Goal: Entertainment & Leisure: Consume media (video, audio)

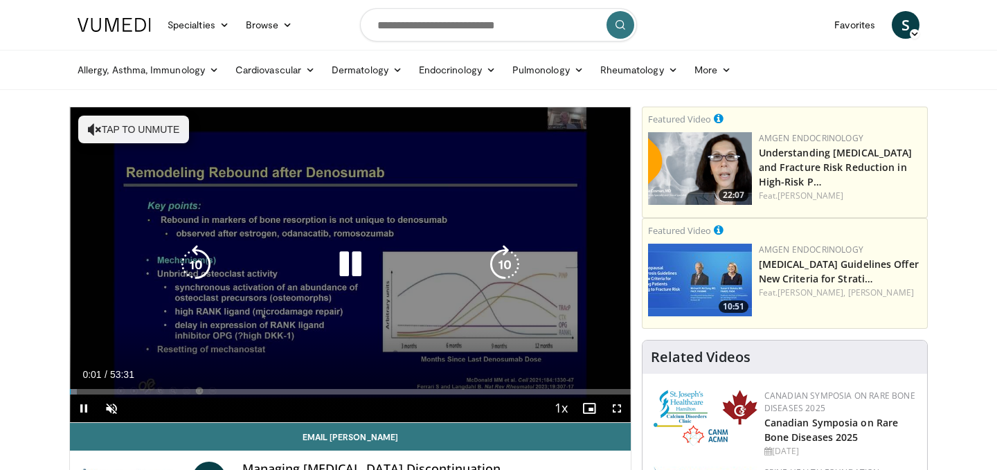
click at [154, 137] on button "Tap to unmute" at bounding box center [133, 130] width 111 height 28
click at [506, 263] on icon "Video Player" at bounding box center [505, 264] width 39 height 39
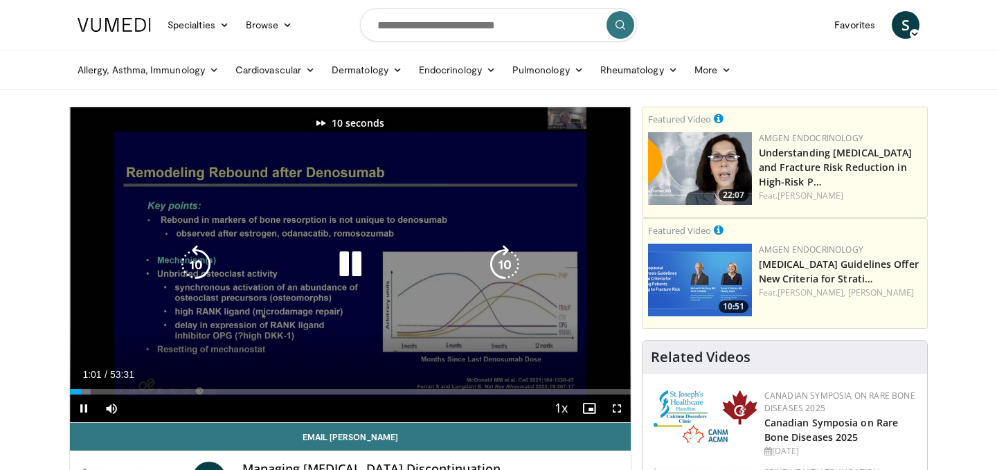
click at [506, 263] on icon "Video Player" at bounding box center [505, 264] width 39 height 39
click at [506, 264] on icon "Video Player" at bounding box center [505, 264] width 39 height 39
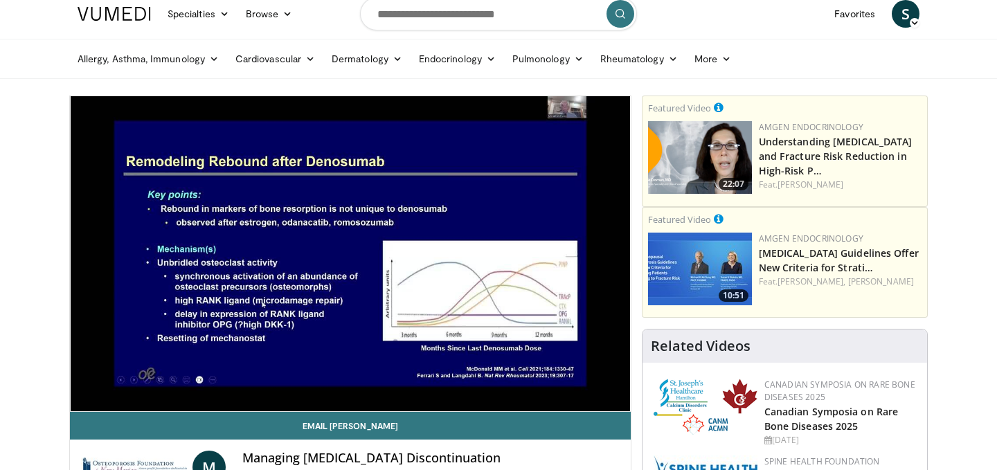
scroll to position [12, 0]
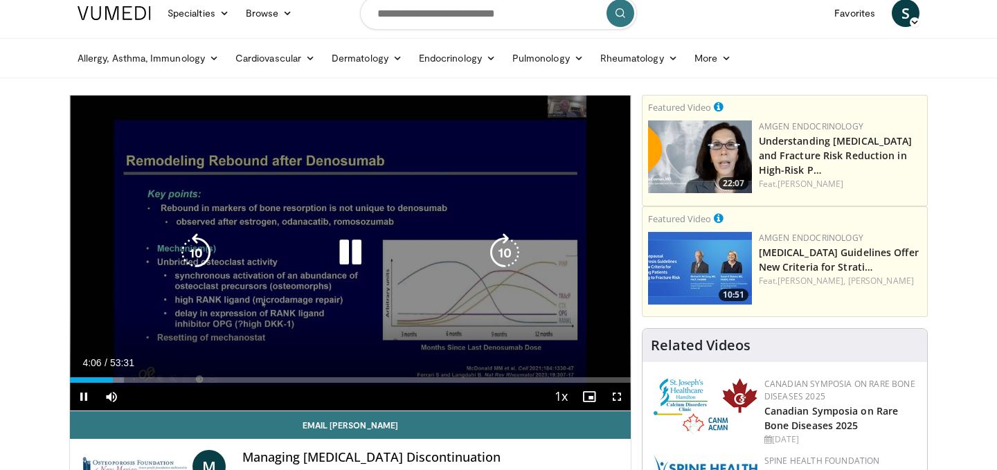
click at [177, 247] on icon "Video Player" at bounding box center [196, 252] width 39 height 39
click at [201, 257] on icon "Video Player" at bounding box center [196, 252] width 39 height 39
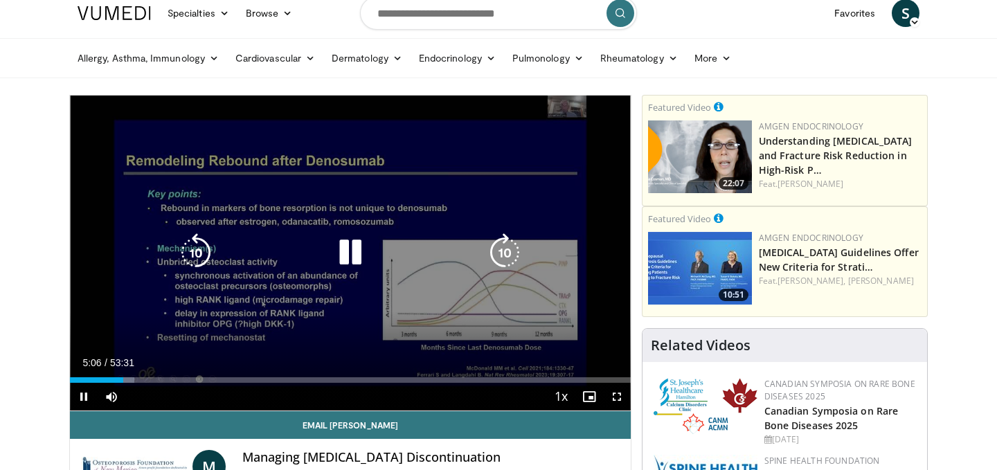
click at [350, 256] on icon "Video Player" at bounding box center [350, 252] width 39 height 39
click at [350, 251] on icon "Video Player" at bounding box center [350, 252] width 39 height 39
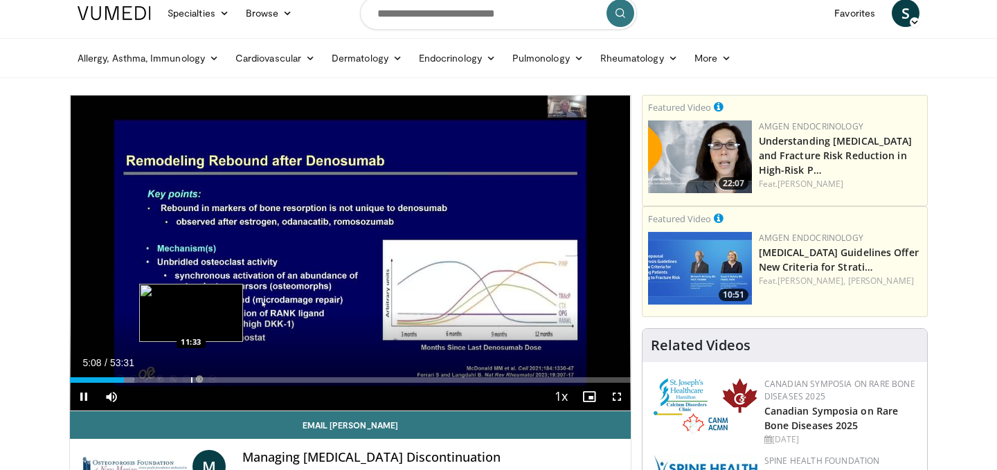
click at [191, 380] on div "Progress Bar" at bounding box center [191, 380] width 1 height 6
click at [184, 380] on div "Progress Bar" at bounding box center [184, 380] width 1 height 6
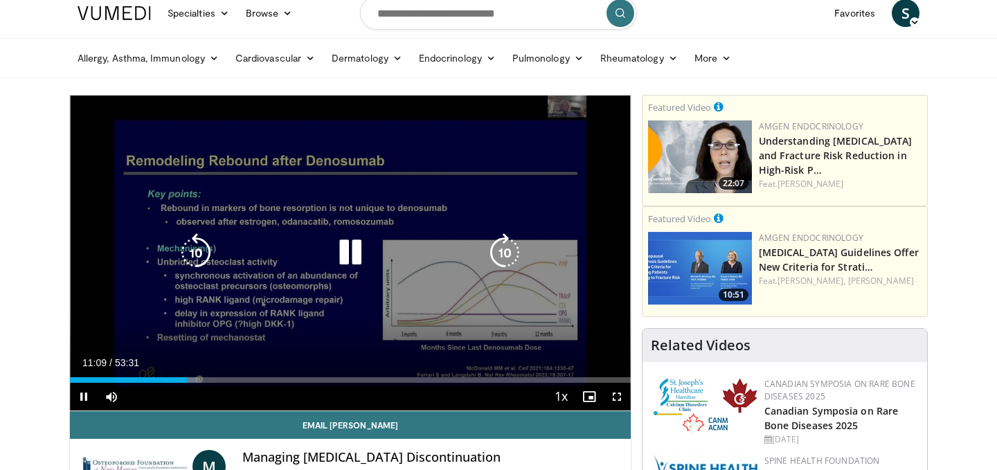
click at [197, 250] on icon "Video Player" at bounding box center [196, 252] width 39 height 39
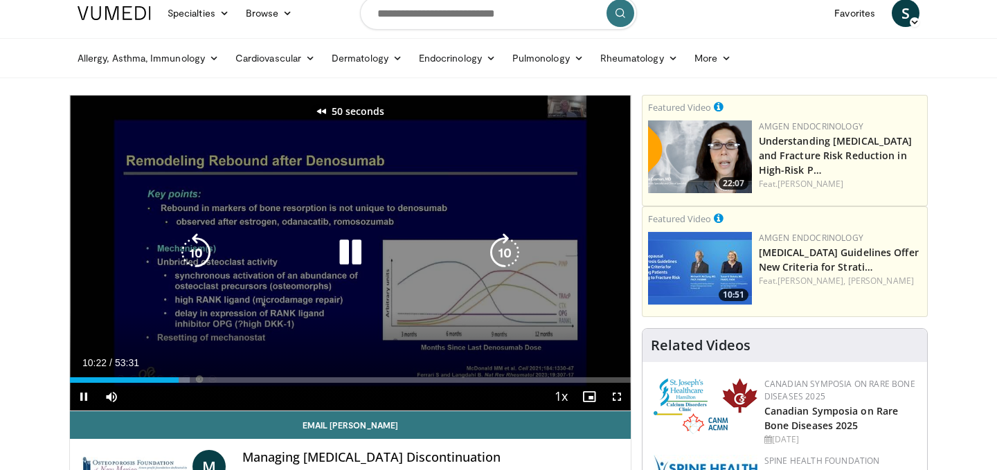
click at [197, 251] on icon "Video Player" at bounding box center [196, 252] width 39 height 39
click at [494, 246] on icon "Video Player" at bounding box center [505, 252] width 39 height 39
click at [494, 247] on icon "Video Player" at bounding box center [505, 252] width 39 height 39
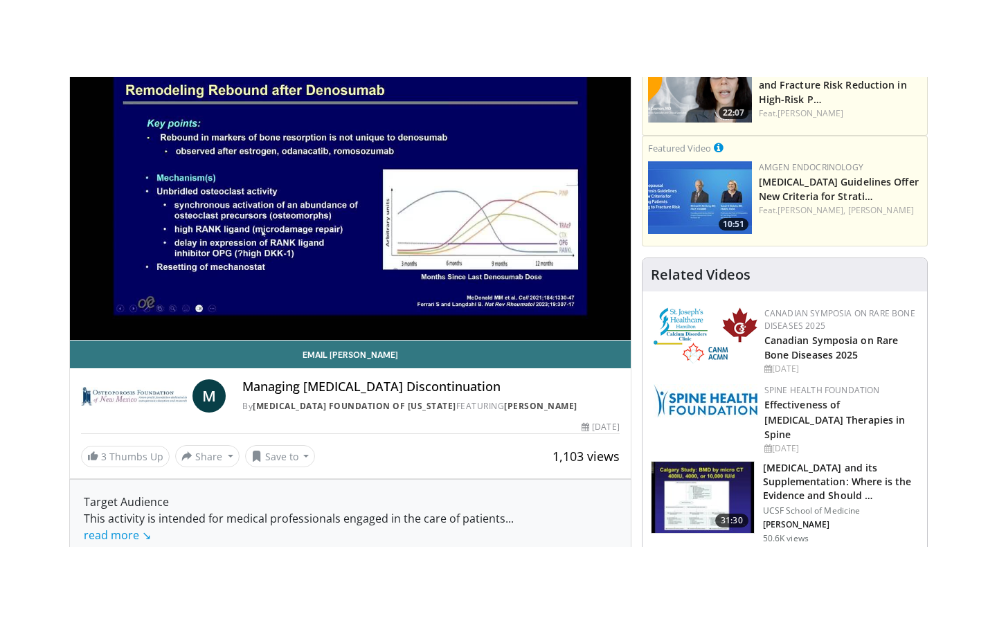
scroll to position [0, 0]
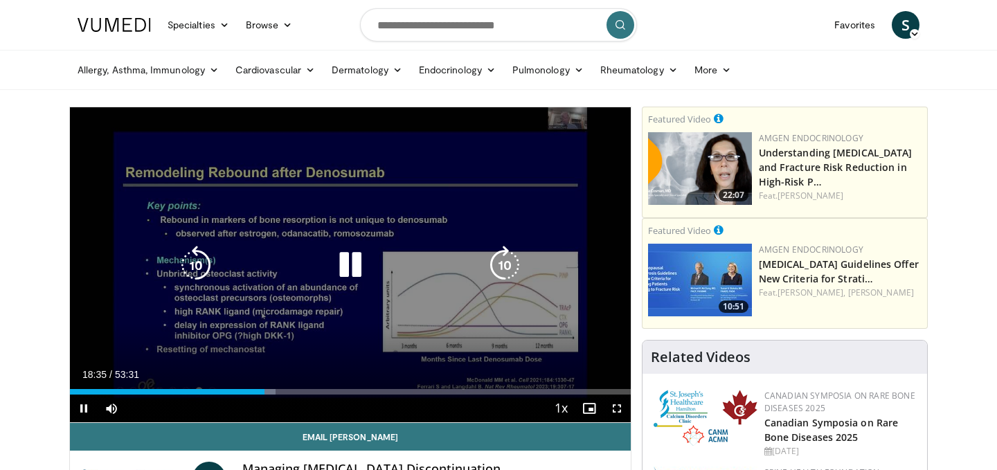
click at [192, 261] on icon "Video Player" at bounding box center [196, 265] width 39 height 39
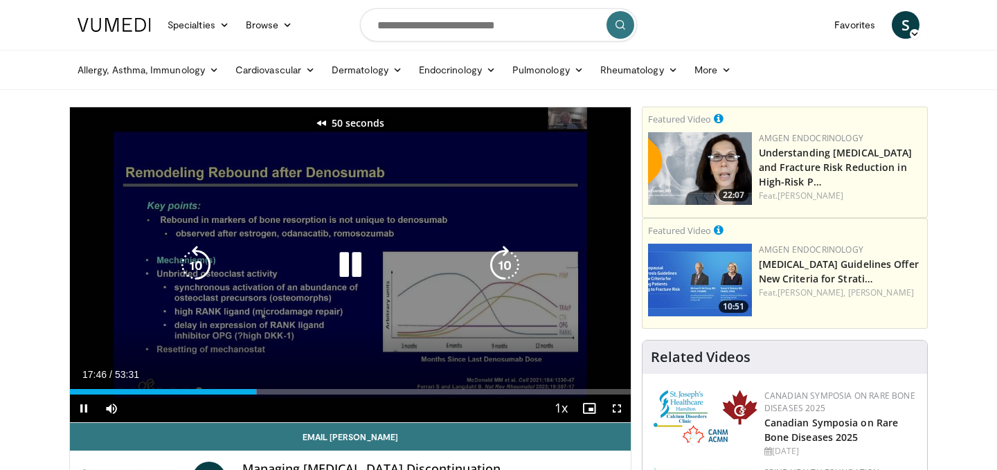
click at [192, 261] on icon "Video Player" at bounding box center [196, 265] width 39 height 39
click at [195, 267] on icon "Video Player" at bounding box center [196, 265] width 39 height 39
click at [350, 274] on icon "Video Player" at bounding box center [350, 265] width 39 height 39
click at [347, 270] on icon "Video Player" at bounding box center [350, 265] width 39 height 39
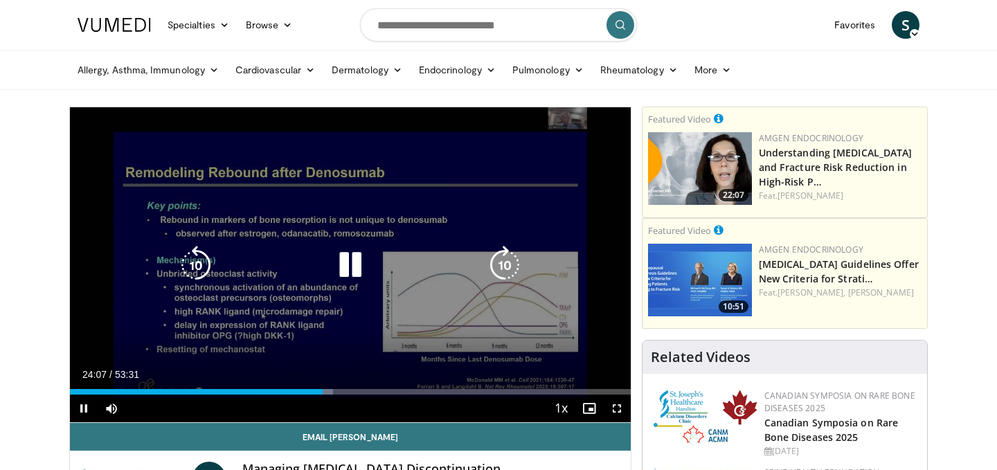
click at [348, 276] on icon "Video Player" at bounding box center [350, 265] width 39 height 39
click at [344, 264] on icon "Video Player" at bounding box center [350, 265] width 39 height 39
click at [203, 256] on icon "Video Player" at bounding box center [196, 265] width 39 height 39
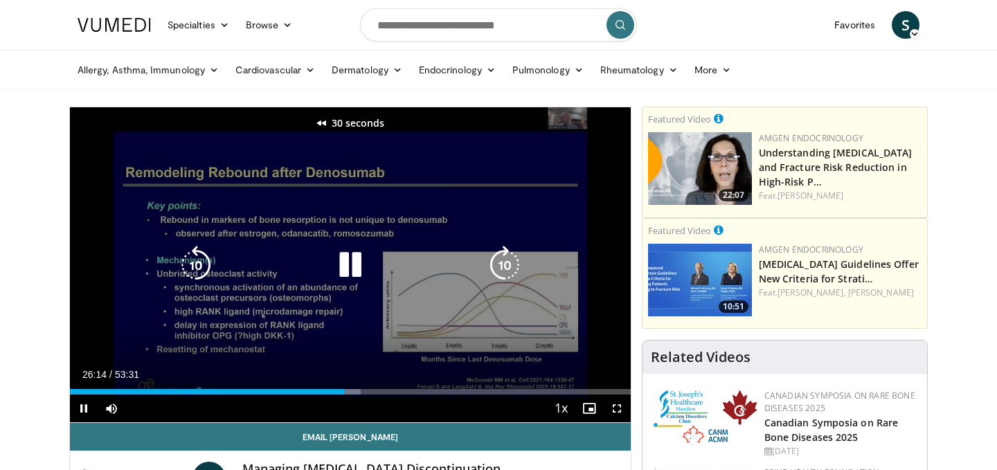
click at [203, 256] on icon "Video Player" at bounding box center [196, 265] width 39 height 39
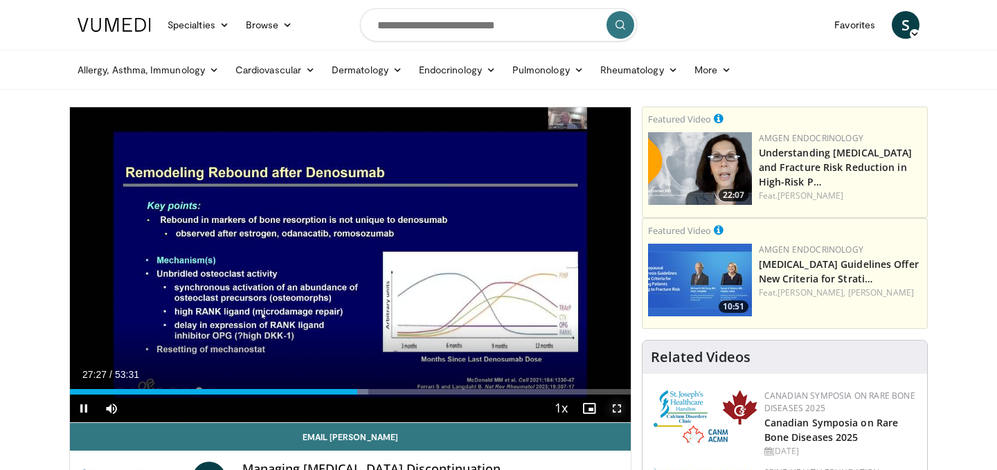
click at [616, 413] on span "Video Player" at bounding box center [617, 409] width 28 height 28
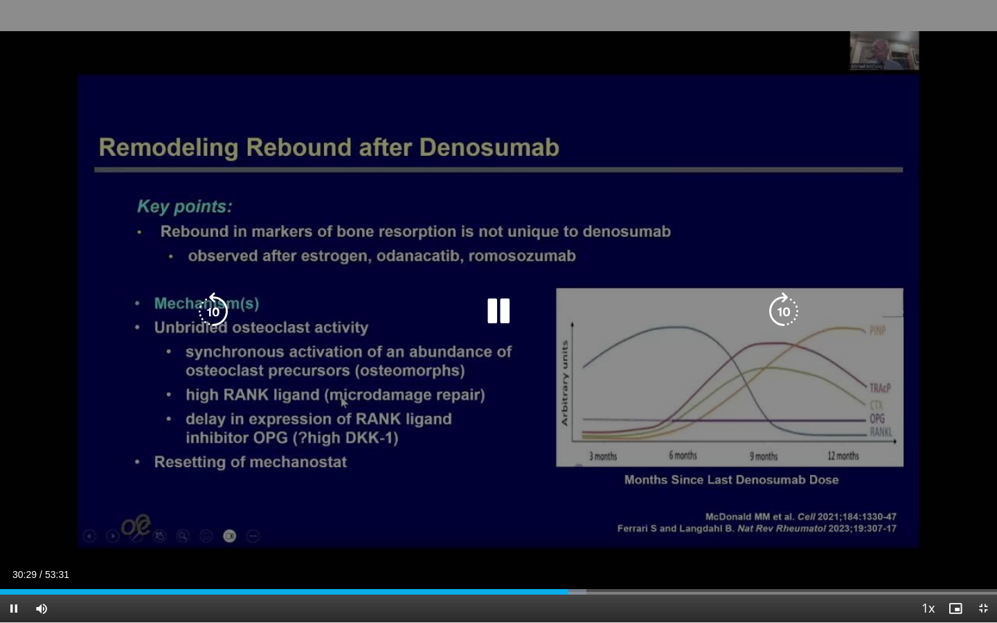
click at [224, 311] on icon "Video Player" at bounding box center [213, 311] width 39 height 39
click at [216, 304] on icon "Video Player" at bounding box center [213, 311] width 39 height 39
click at [216, 305] on icon "Video Player" at bounding box center [213, 311] width 39 height 39
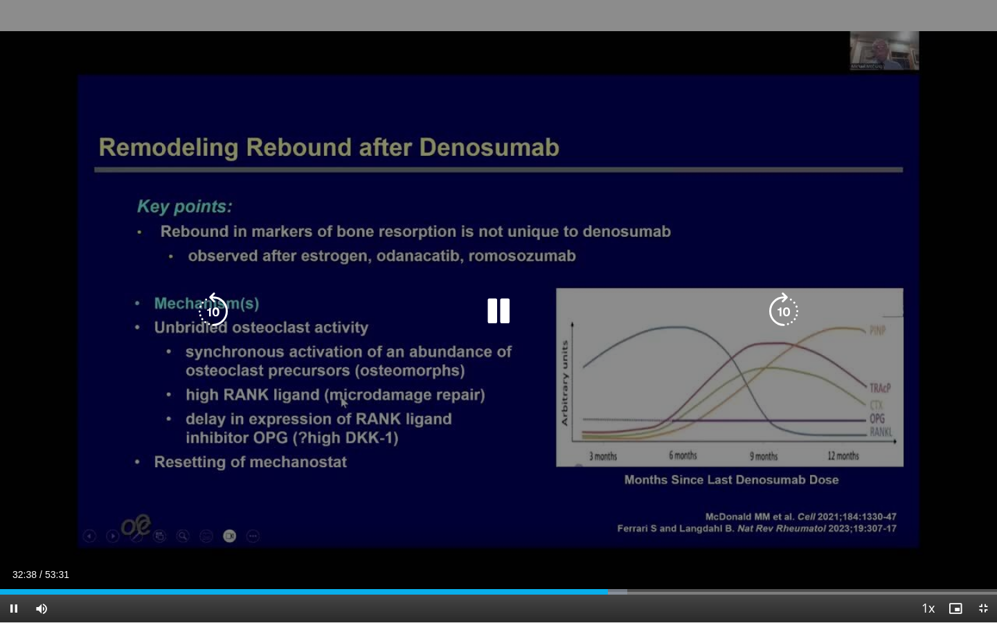
click at [218, 319] on icon "Video Player" at bounding box center [213, 311] width 39 height 39
click at [492, 325] on icon "Video Player" at bounding box center [498, 311] width 39 height 39
click at [492, 314] on icon "Video Player" at bounding box center [498, 311] width 39 height 39
click at [501, 308] on icon "Video Player" at bounding box center [498, 311] width 39 height 39
click at [498, 305] on icon "Video Player" at bounding box center [498, 311] width 39 height 39
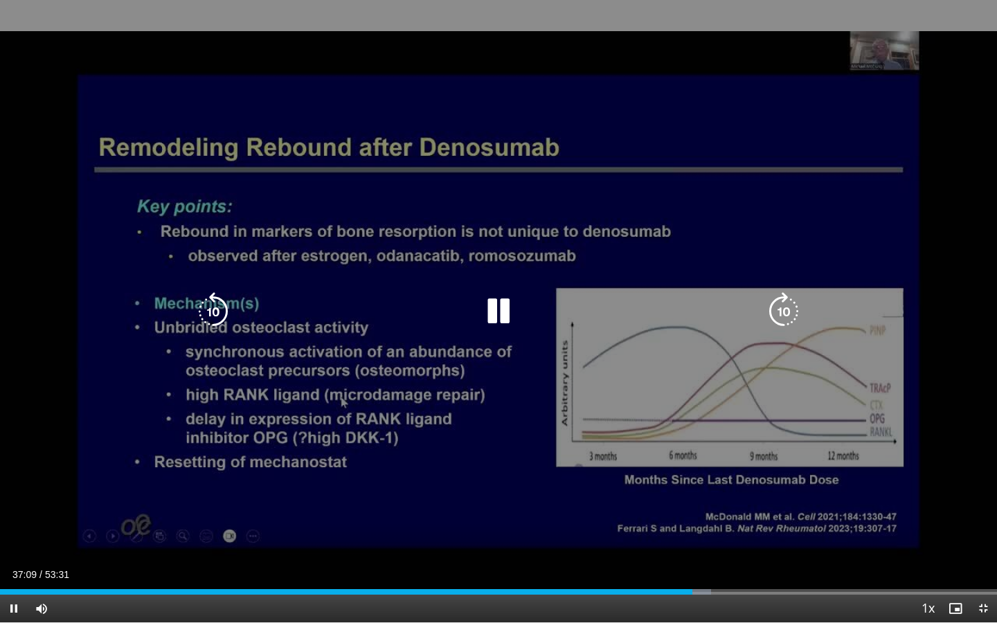
click at [209, 297] on icon "Video Player" at bounding box center [213, 311] width 39 height 39
click at [209, 292] on icon "Video Player" at bounding box center [213, 311] width 39 height 39
click at [209, 291] on div "20 seconds Tap to unmute" at bounding box center [498, 311] width 997 height 623
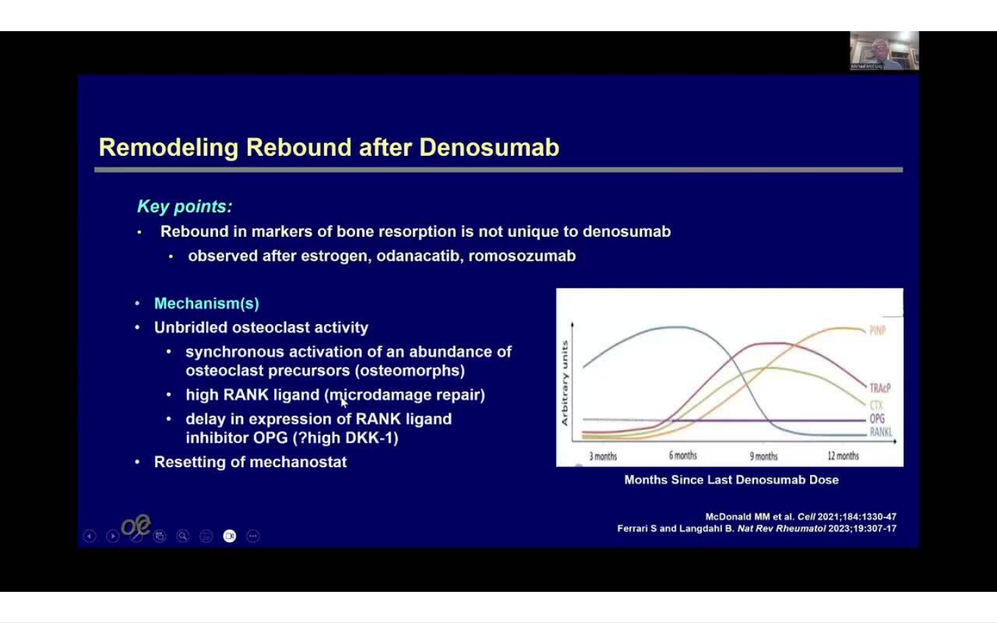
click at [209, 291] on div "20 seconds Tap to unmute" at bounding box center [498, 311] width 997 height 623
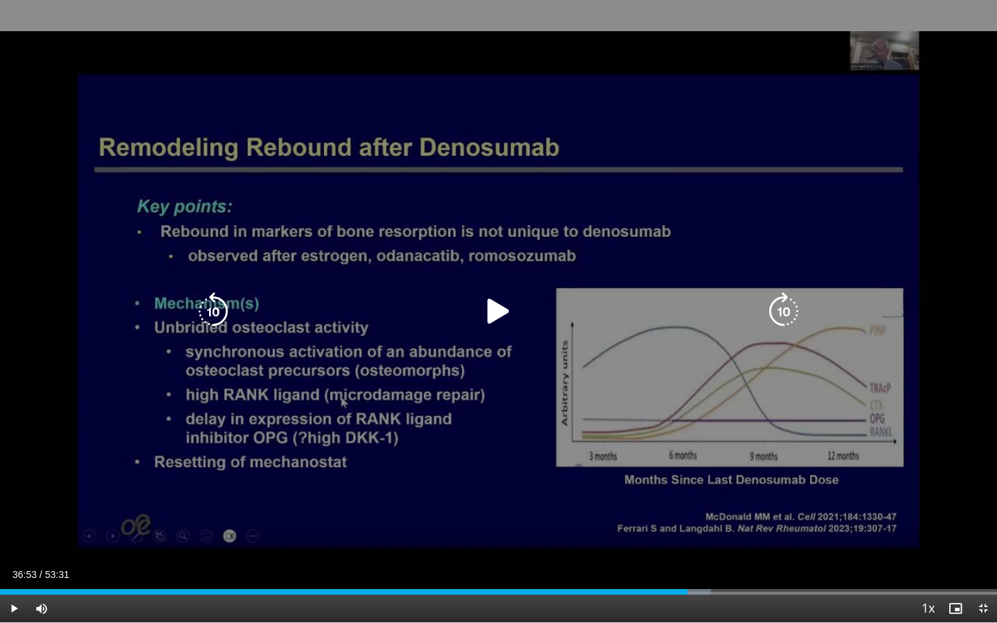
click at [481, 319] on icon "Video Player" at bounding box center [498, 311] width 39 height 39
click at [206, 314] on icon "Video Player" at bounding box center [213, 311] width 39 height 39
click at [209, 314] on icon "Video Player" at bounding box center [213, 311] width 39 height 39
click at [493, 309] on icon "Video Player" at bounding box center [498, 311] width 39 height 39
click at [503, 312] on icon "Video Player" at bounding box center [498, 311] width 39 height 39
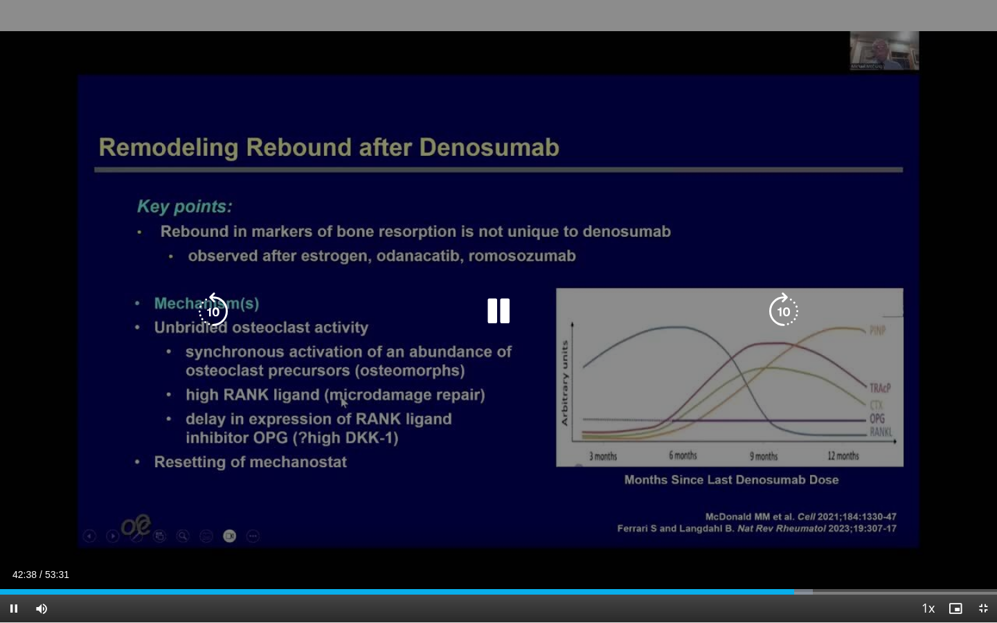
click at [222, 310] on icon "Video Player" at bounding box center [213, 311] width 39 height 39
click at [222, 312] on icon "Video Player" at bounding box center [213, 311] width 39 height 39
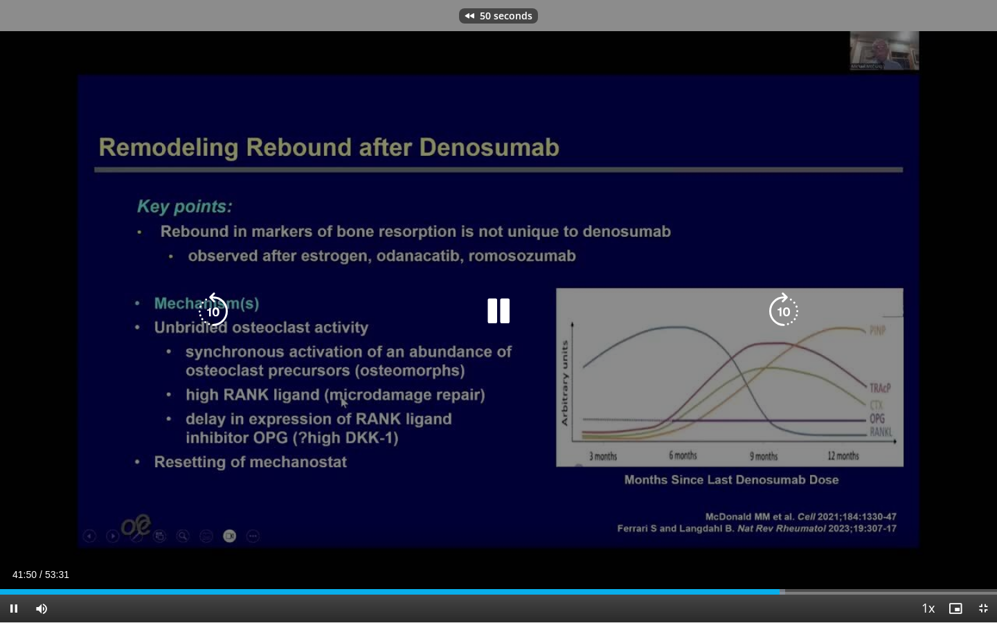
click at [222, 312] on icon "Video Player" at bounding box center [213, 311] width 39 height 39
click at [222, 313] on icon "Video Player" at bounding box center [213, 311] width 39 height 39
click at [222, 314] on icon "Video Player" at bounding box center [213, 311] width 39 height 39
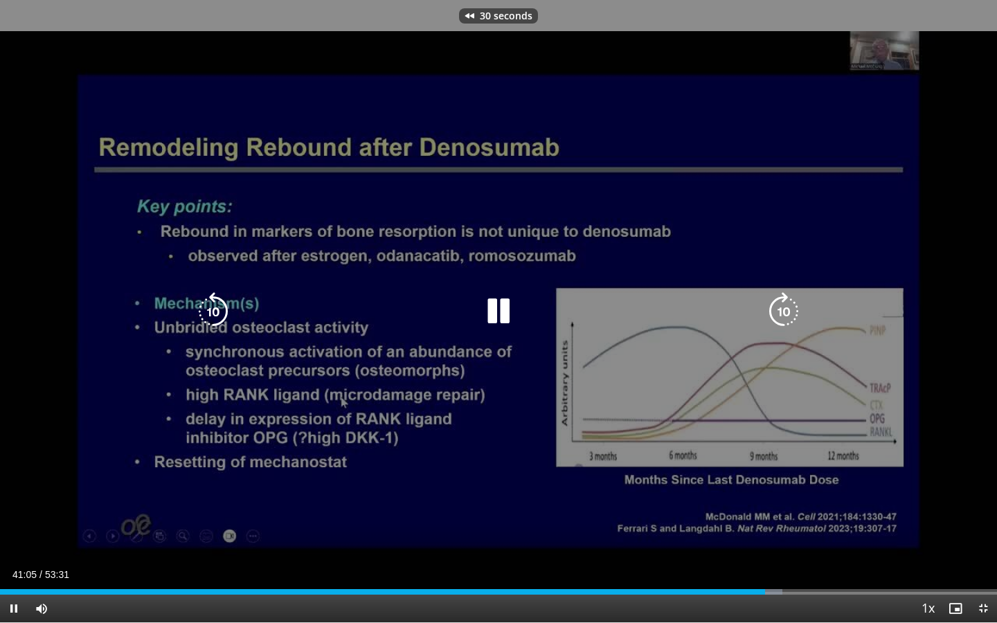
click at [222, 314] on icon "Video Player" at bounding box center [213, 311] width 39 height 39
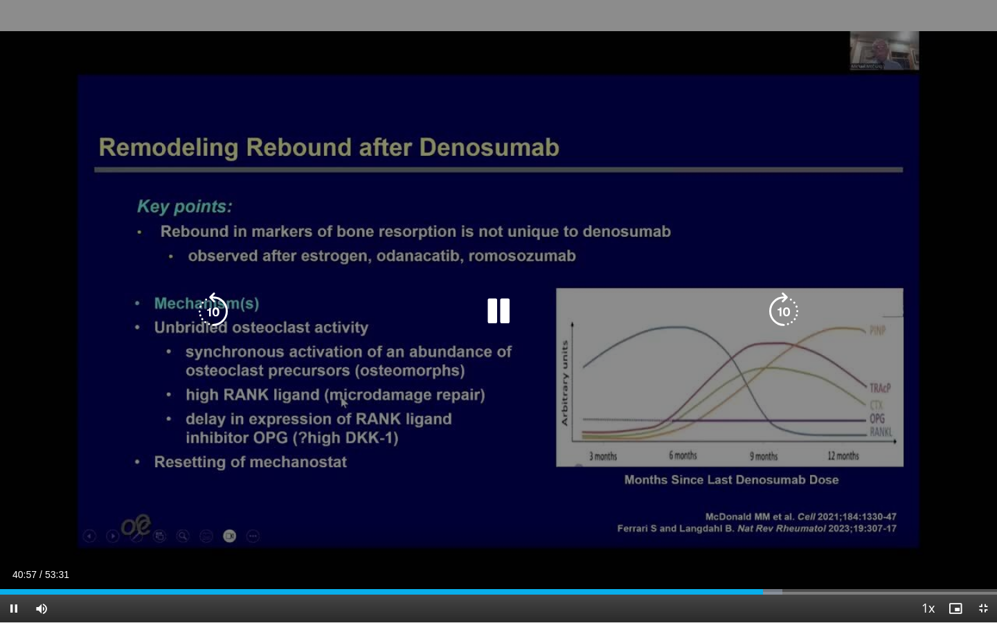
click at [491, 322] on icon "Video Player" at bounding box center [498, 311] width 39 height 39
click at [499, 304] on icon "Video Player" at bounding box center [498, 311] width 39 height 39
click at [484, 314] on icon "Video Player" at bounding box center [498, 311] width 39 height 39
click at [500, 308] on icon "Video Player" at bounding box center [498, 311] width 39 height 39
click at [216, 314] on icon "Video Player" at bounding box center [213, 311] width 39 height 39
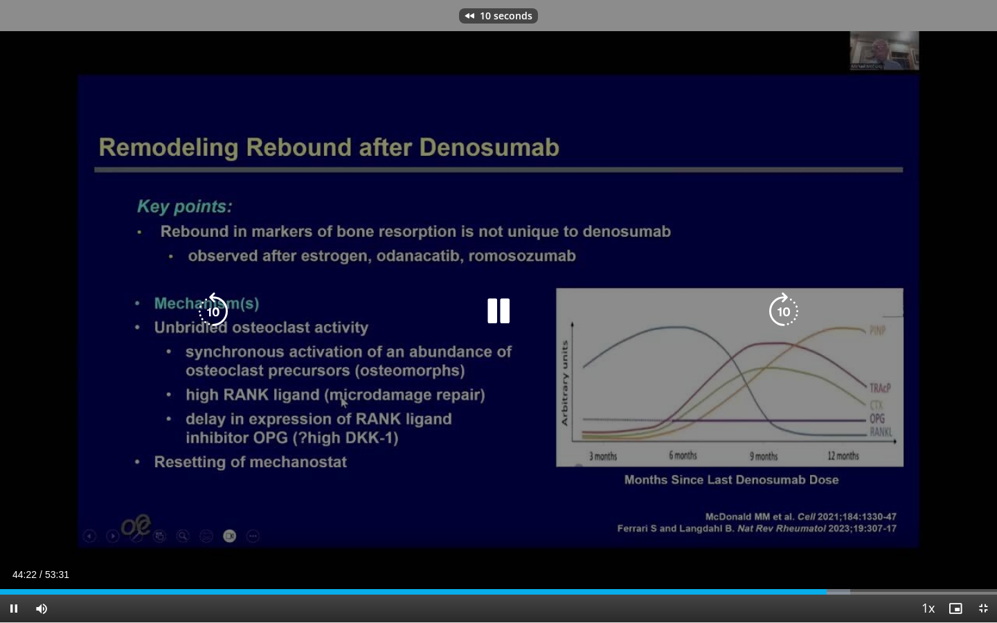
click at [216, 314] on icon "Video Player" at bounding box center [213, 311] width 39 height 39
click at [216, 315] on icon "Video Player" at bounding box center [213, 311] width 39 height 39
click at [495, 312] on icon "Video Player" at bounding box center [498, 311] width 39 height 39
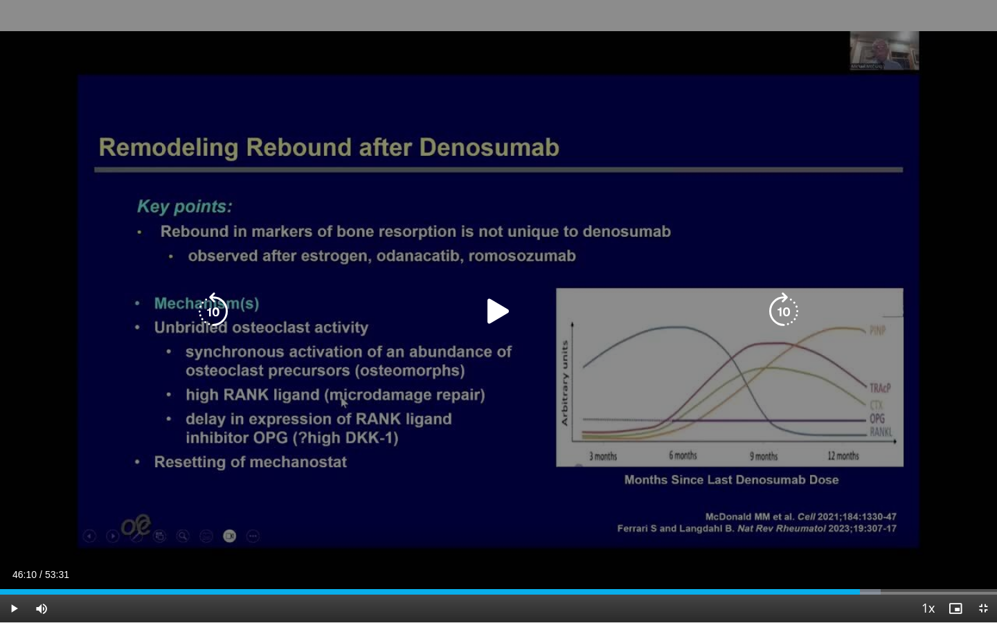
click at [499, 310] on icon "Video Player" at bounding box center [498, 311] width 39 height 39
click at [784, 312] on icon "Video Player" at bounding box center [784, 311] width 39 height 39
click at [784, 314] on icon "Video Player" at bounding box center [784, 311] width 39 height 39
click at [789, 306] on icon "Video Player" at bounding box center [784, 311] width 39 height 39
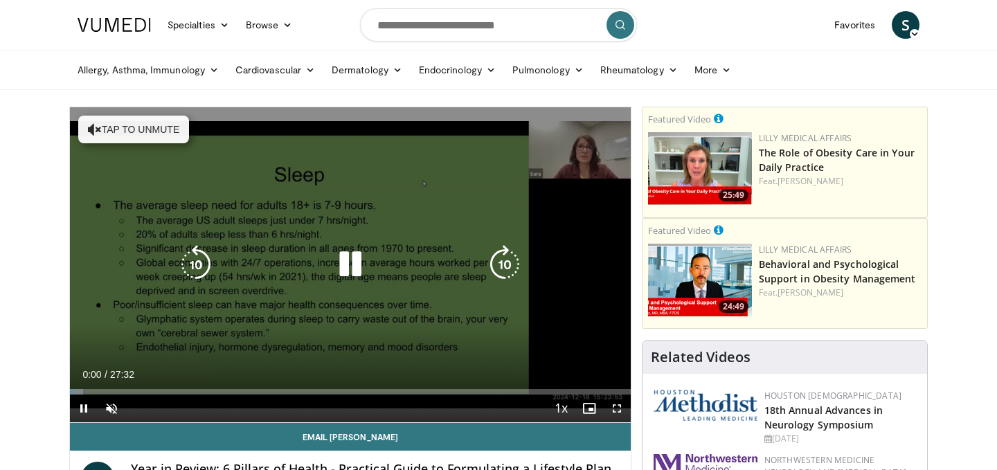
click at [146, 129] on button "Tap to unmute" at bounding box center [133, 130] width 111 height 28
click at [348, 256] on icon "Video Player" at bounding box center [350, 264] width 39 height 39
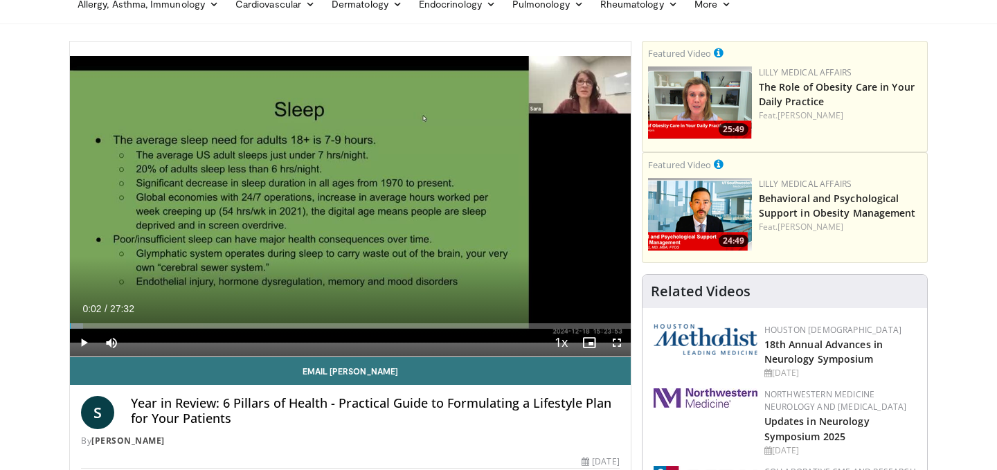
scroll to position [189, 0]
